Goal: Task Accomplishment & Management: Manage account settings

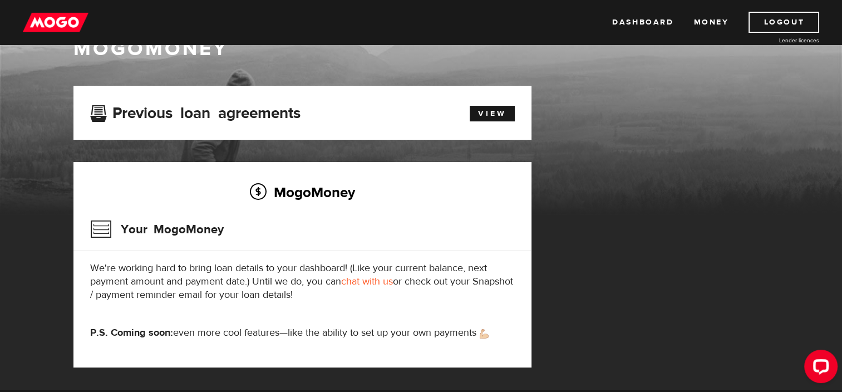
scroll to position [56, 0]
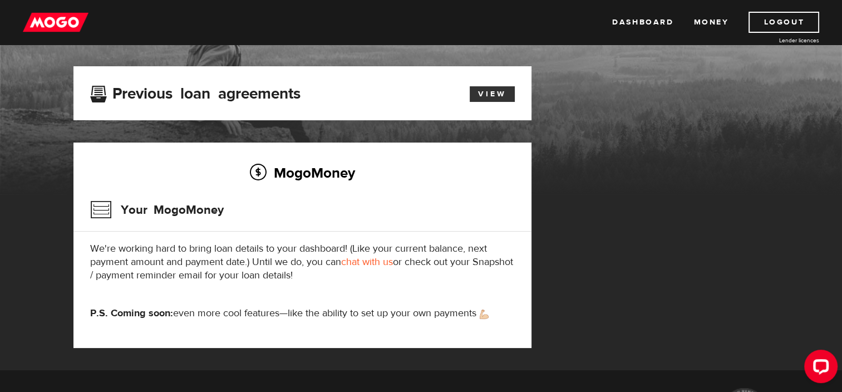
click at [491, 96] on link "View" at bounding box center [491, 94] width 45 height 16
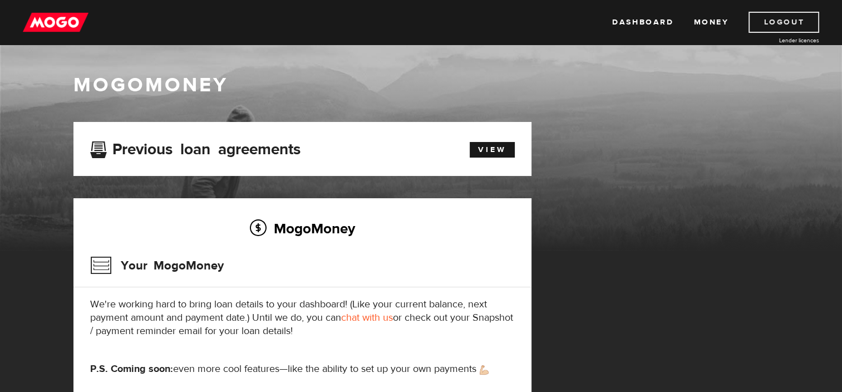
click at [794, 18] on link "Logout" at bounding box center [783, 22] width 71 height 21
click at [365, 315] on link "chat with us" at bounding box center [367, 317] width 52 height 13
click at [777, 22] on link "Logout" at bounding box center [783, 22] width 71 height 21
